Goal: Navigation & Orientation: Go to known website

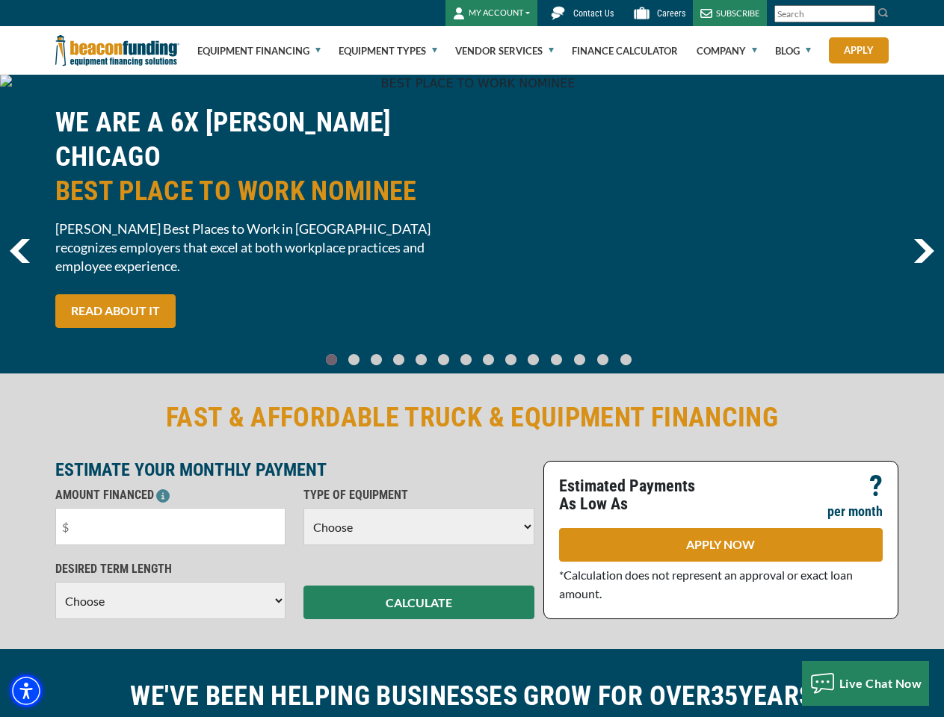
click at [26, 691] on img "Accessibility Menu" at bounding box center [26, 691] width 33 height 33
click at [865, 14] on body "Skip to main content Enable accessibility for low vision Open the accessibility…" at bounding box center [472, 358] width 944 height 717
click at [471, 224] on body "Skip to main content Enable accessibility for low vision Open the accessibility…" at bounding box center [472, 358] width 944 height 717
click at [344, 353] on body "Skip to main content Enable accessibility for low vision Open the accessibility…" at bounding box center [472, 358] width 944 height 717
click at [365, 353] on body "Skip to main content Enable accessibility for low vision Open the accessibility…" at bounding box center [472, 358] width 944 height 717
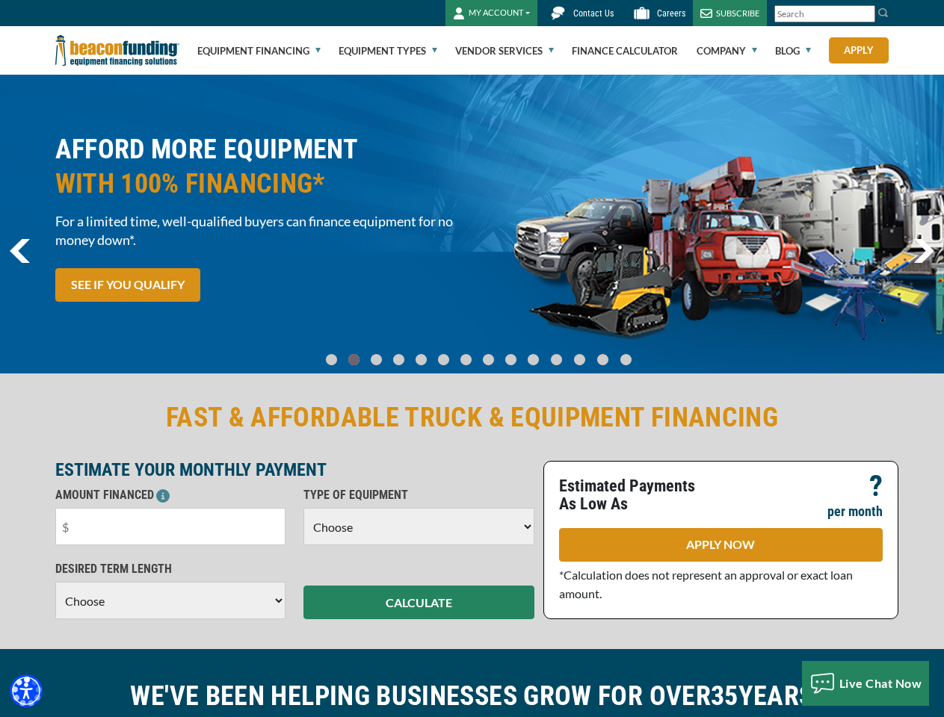
click at [385, 353] on body "Skip to main content Enable accessibility for low vision Open the accessibility…" at bounding box center [472, 358] width 944 height 717
